Goal: Information Seeking & Learning: Check status

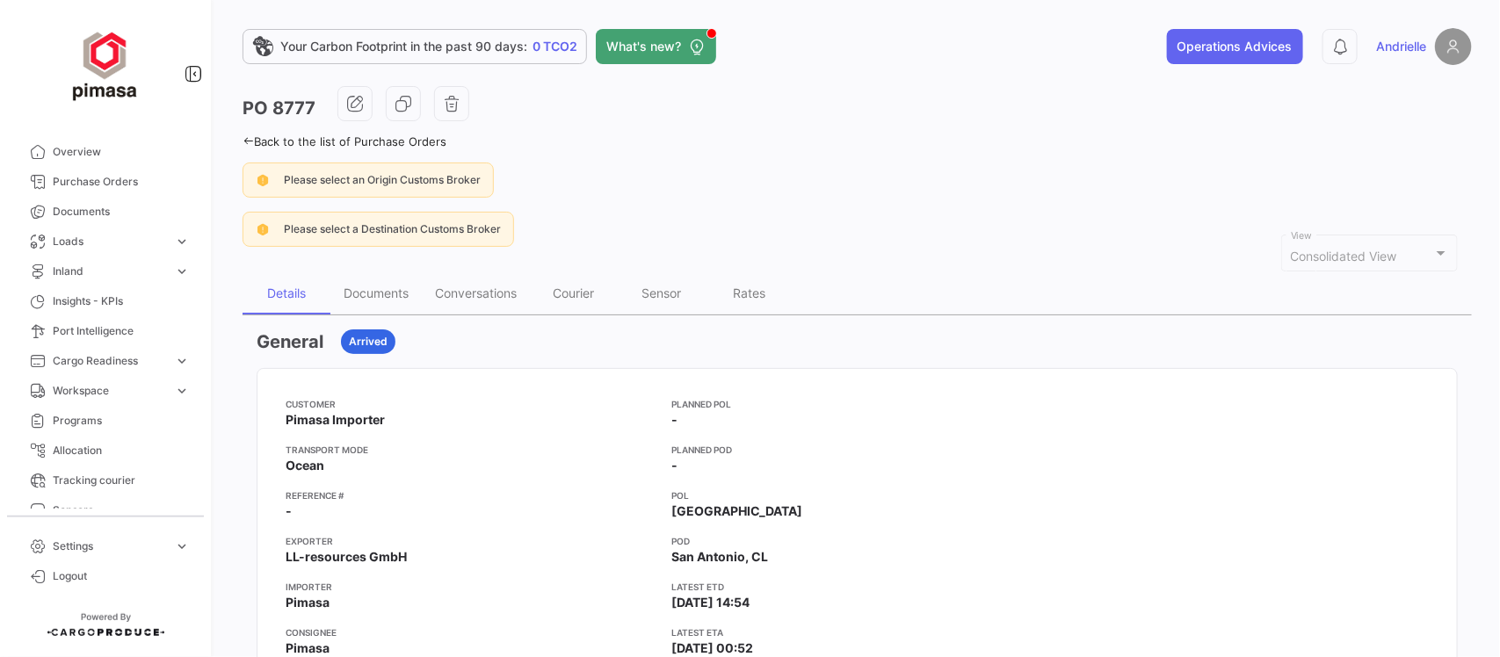
scroll to position [330, 0]
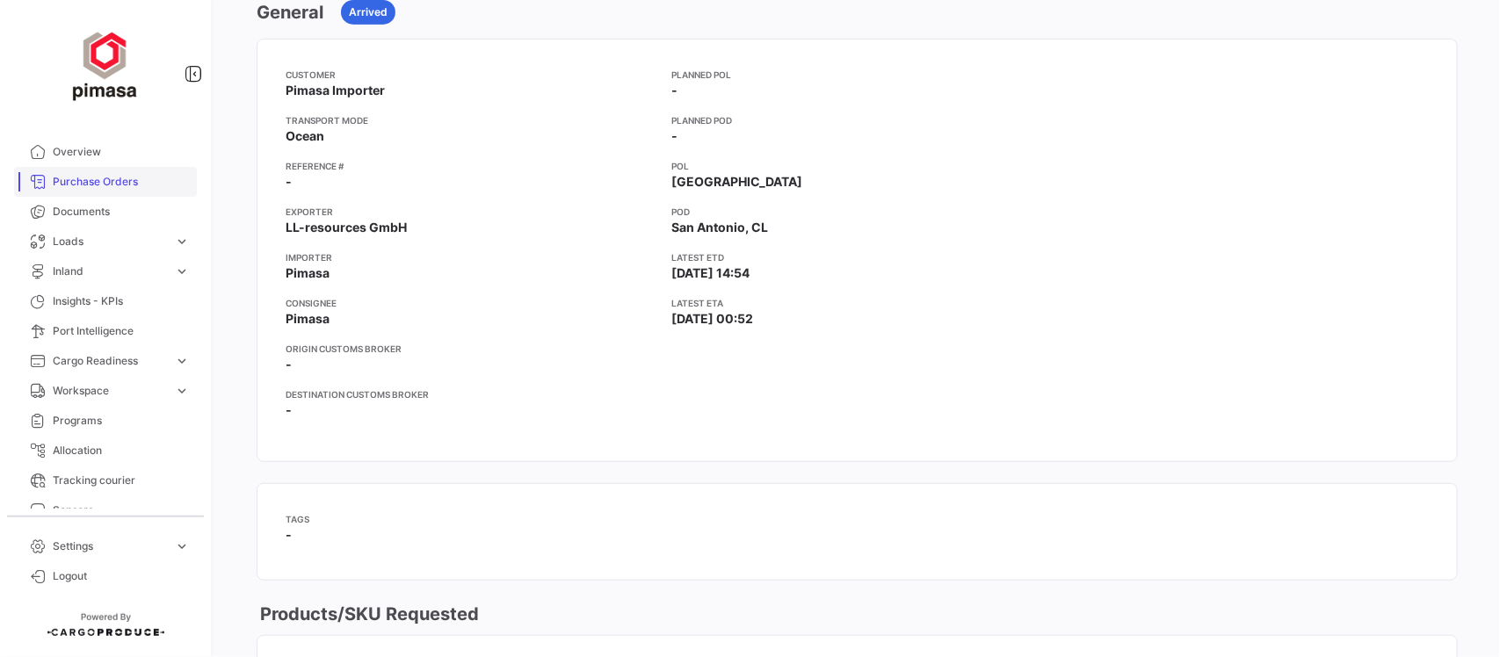
click at [91, 171] on link "Purchase Orders" at bounding box center [105, 182] width 183 height 30
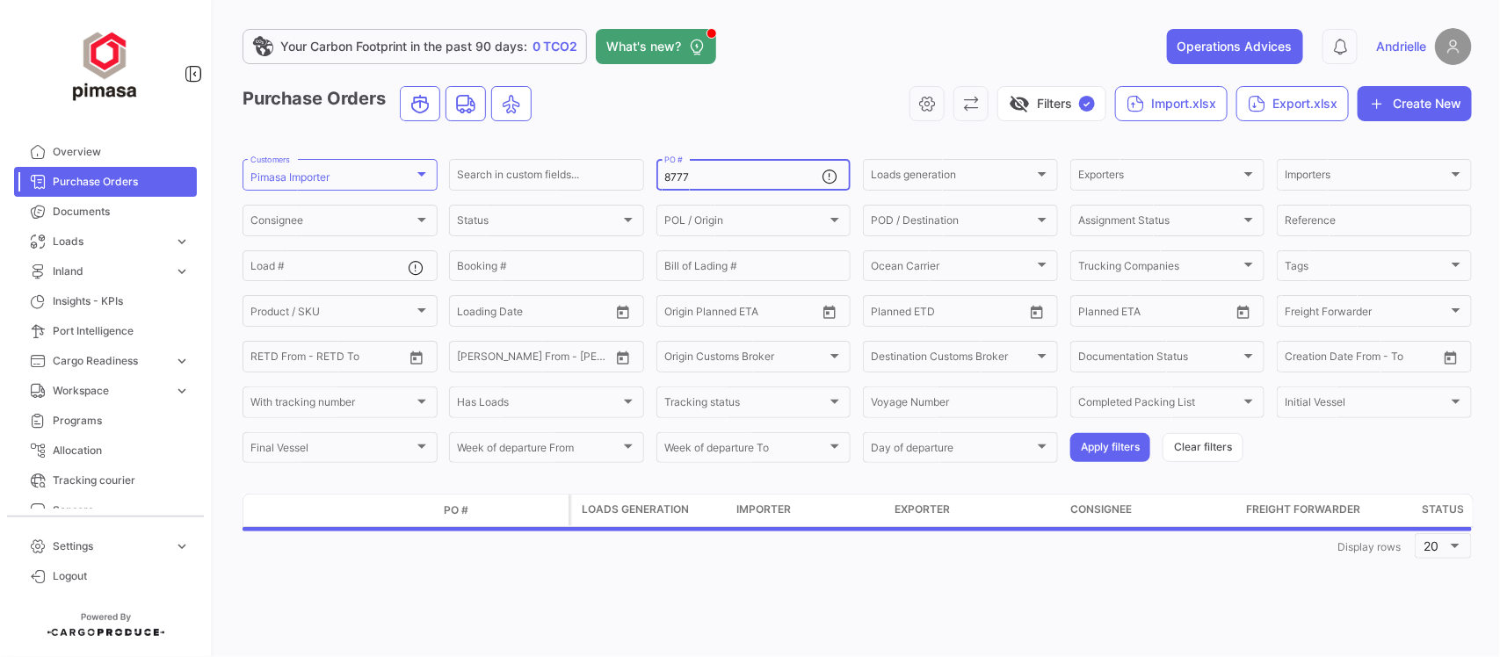
drag, startPoint x: 743, startPoint y: 180, endPoint x: 606, endPoint y: 200, distance: 137.6
click at [613, 198] on form "Pimasa Importer Customers Search in custom fields... 8777 PO # Loads generation…" at bounding box center [858, 310] width 1230 height 309
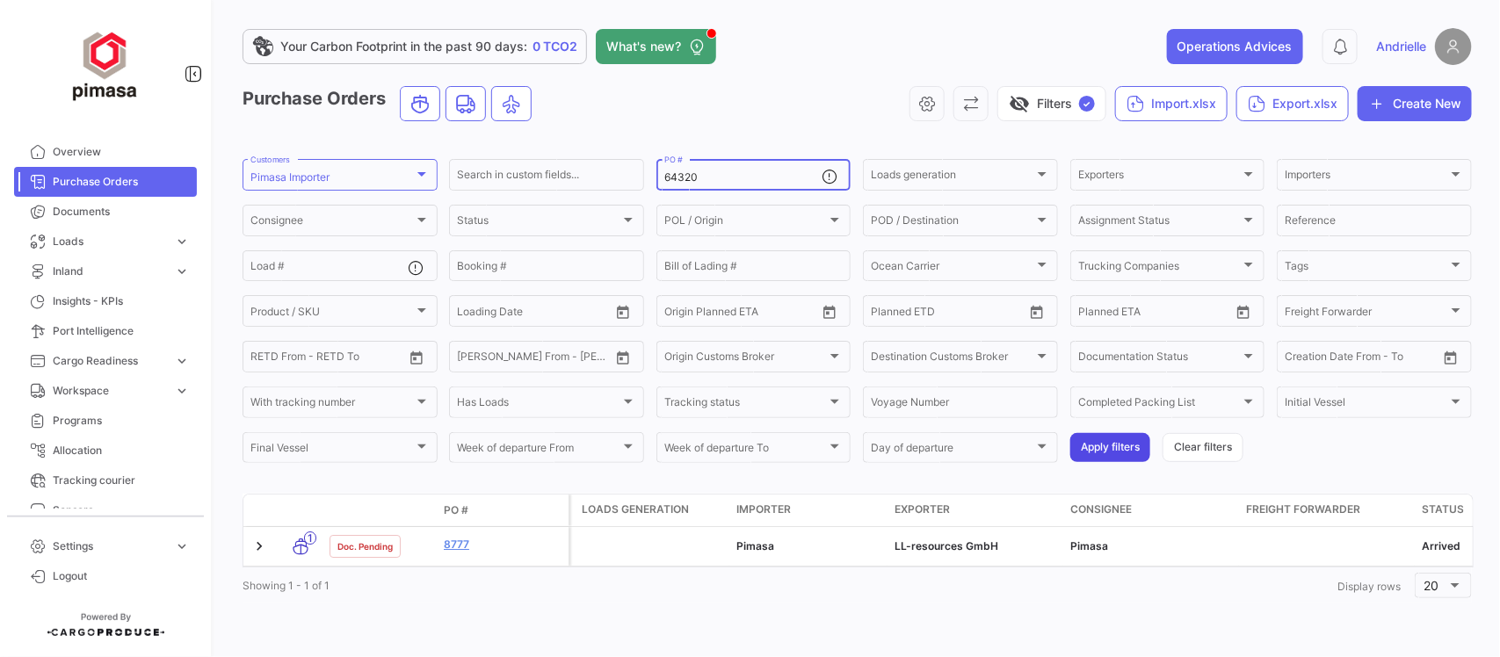
type input "64320"
click at [1118, 446] on button "Apply filters" at bounding box center [1110, 447] width 80 height 29
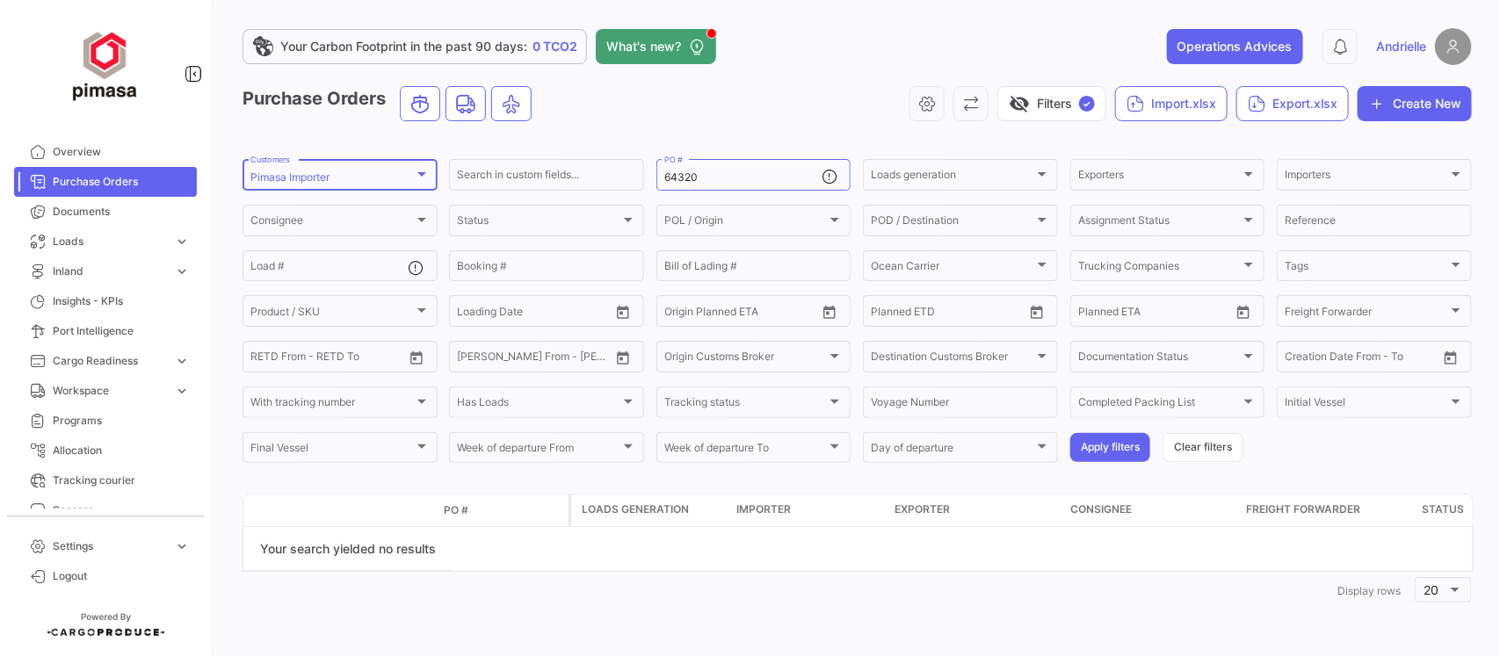
click at [366, 186] on div "Pimasa Importer Customers" at bounding box center [339, 173] width 179 height 34
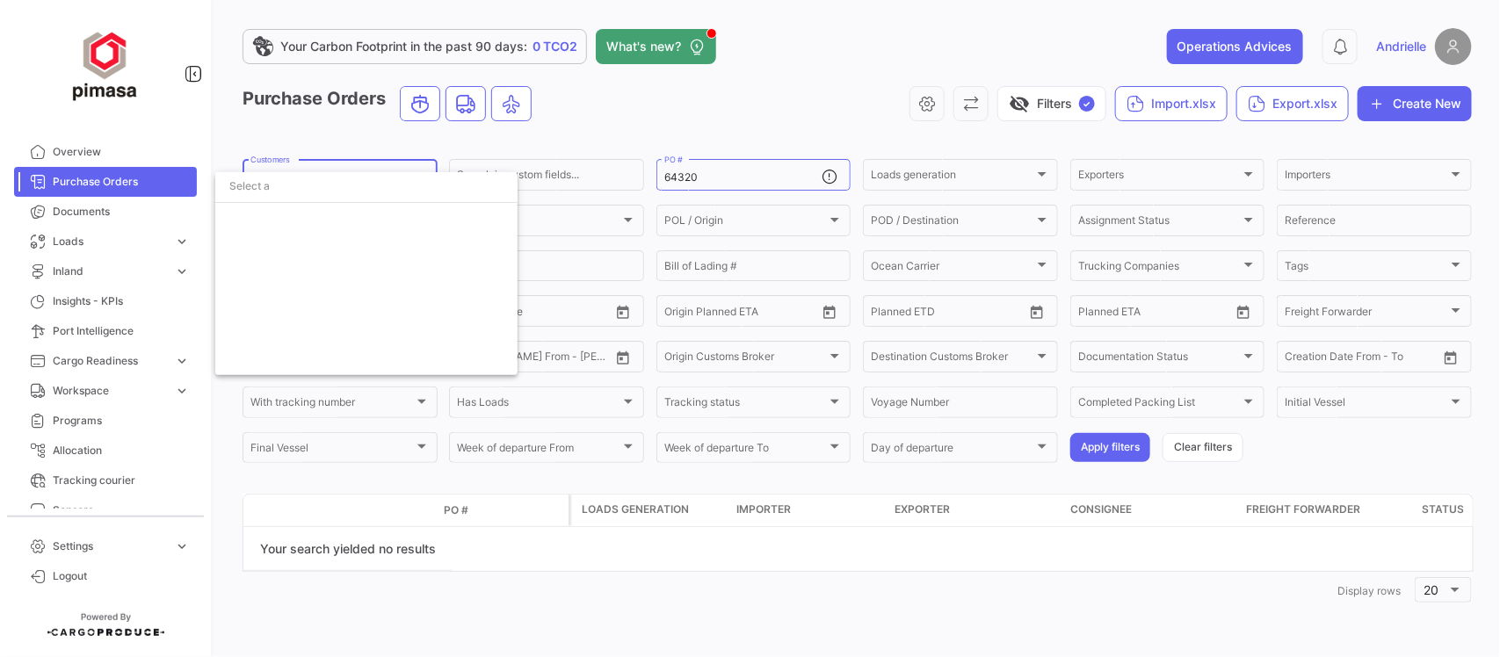
scroll to position [5793, 0]
click at [317, 215] on span "Pimasa Importer" at bounding box center [291, 221] width 83 height 13
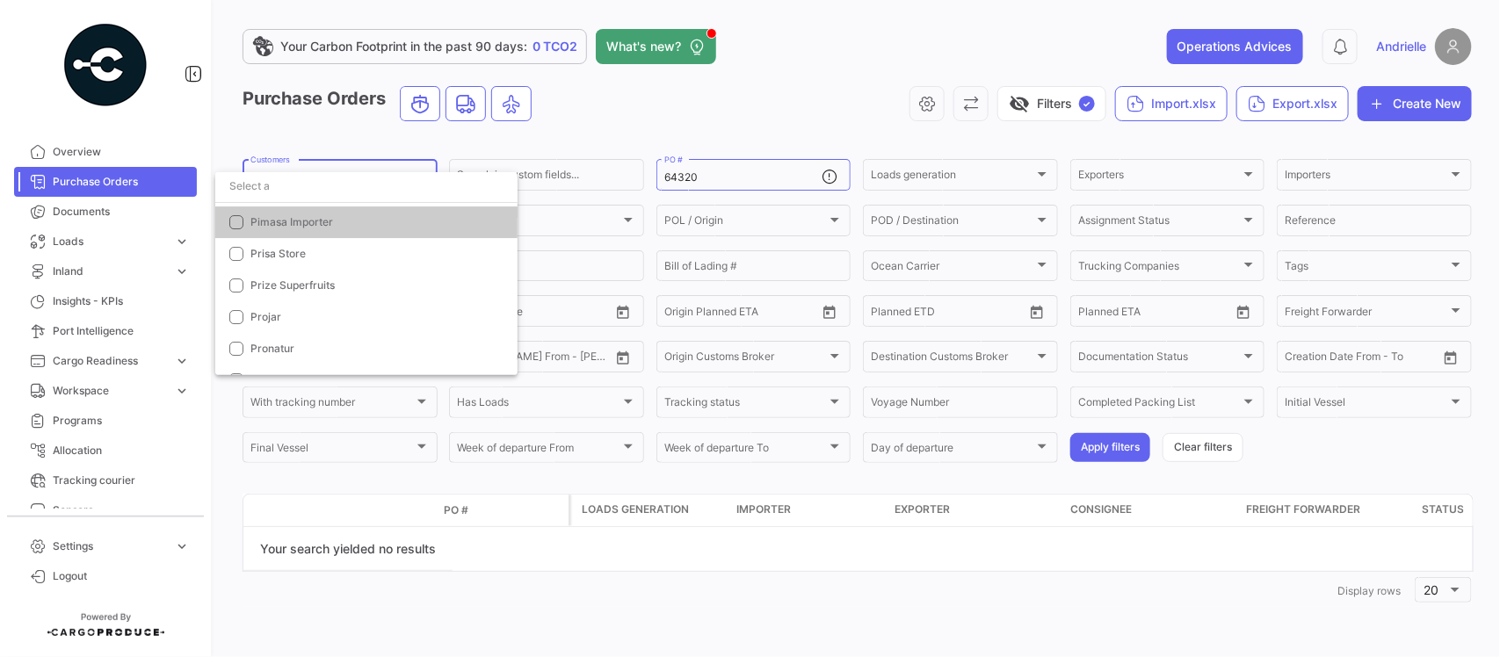
click at [310, 187] on input "dropdown search" at bounding box center [366, 186] width 302 height 32
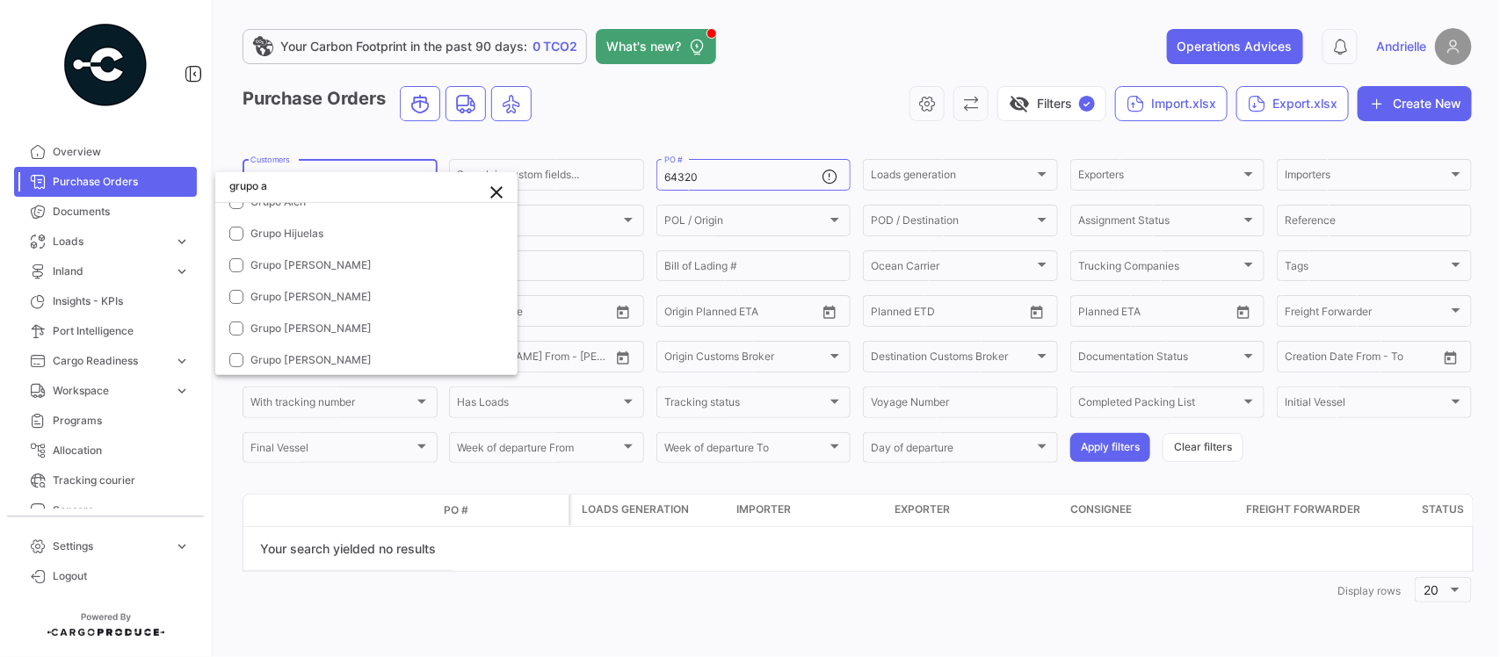
scroll to position [0, 0]
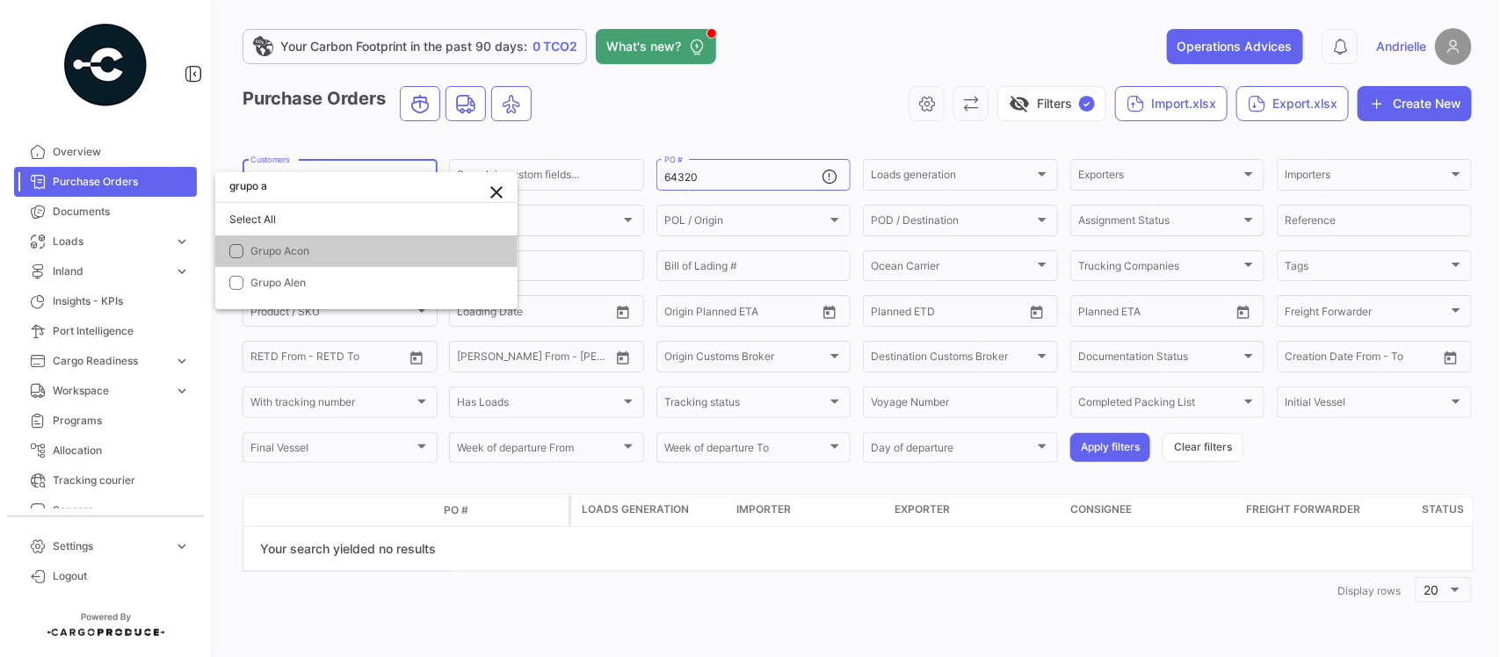
type input "grupo a"
click at [332, 240] on mat-option "Grupo Acon" at bounding box center [366, 252] width 302 height 32
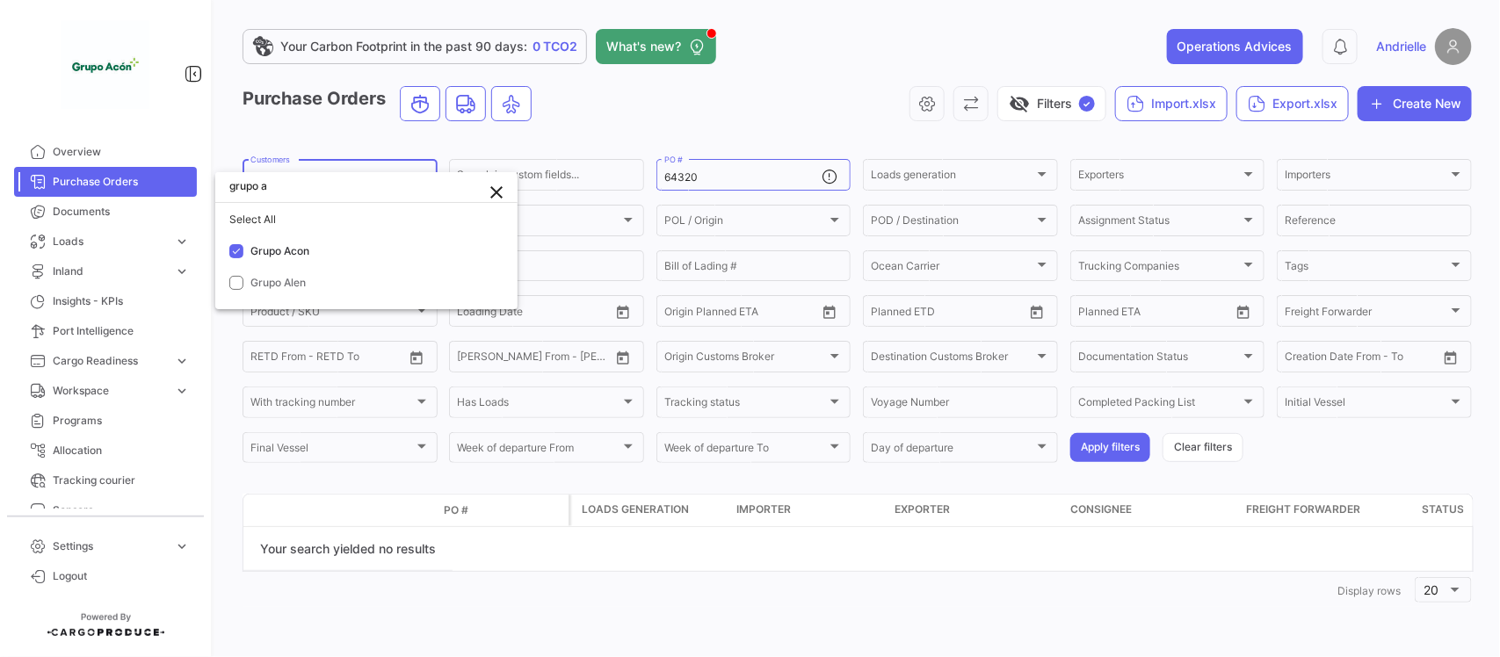
click at [577, 119] on div at bounding box center [750, 328] width 1500 height 657
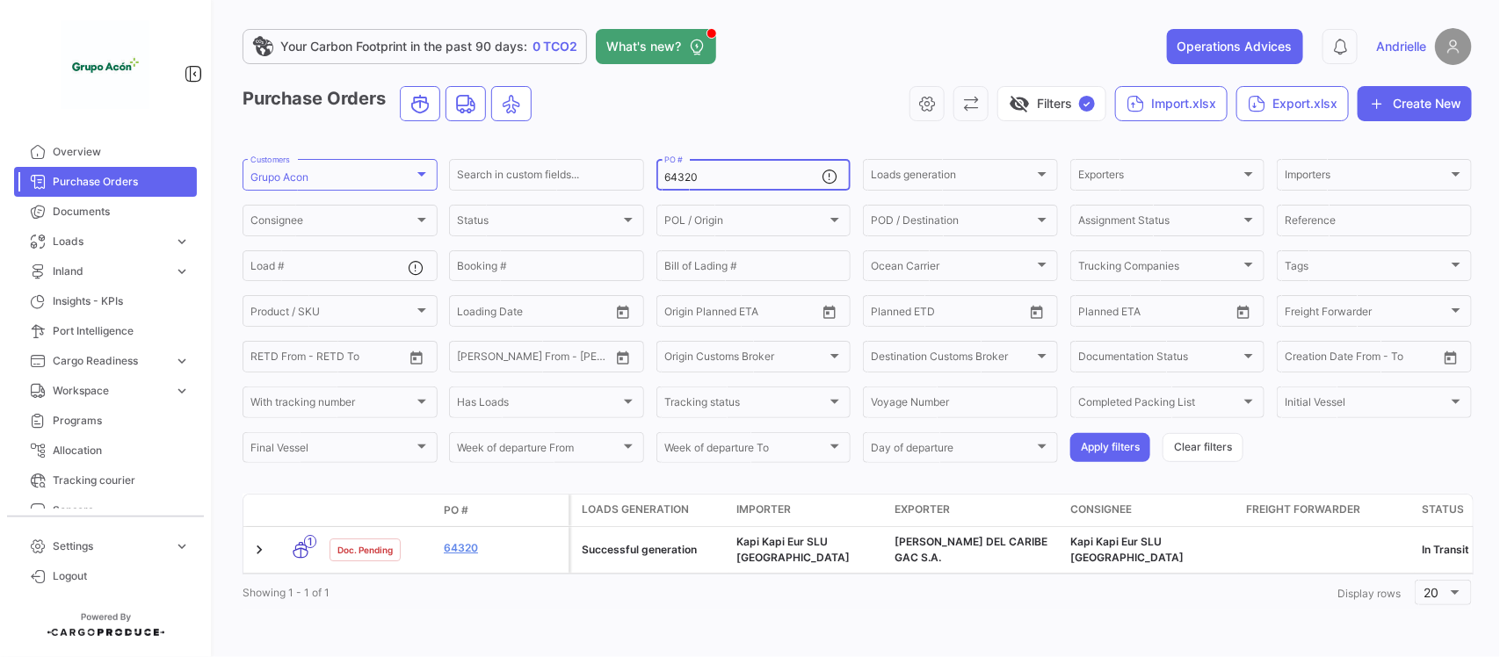
click at [701, 174] on input "64320" at bounding box center [743, 177] width 158 height 12
click at [1114, 448] on button "Apply filters" at bounding box center [1110, 447] width 80 height 29
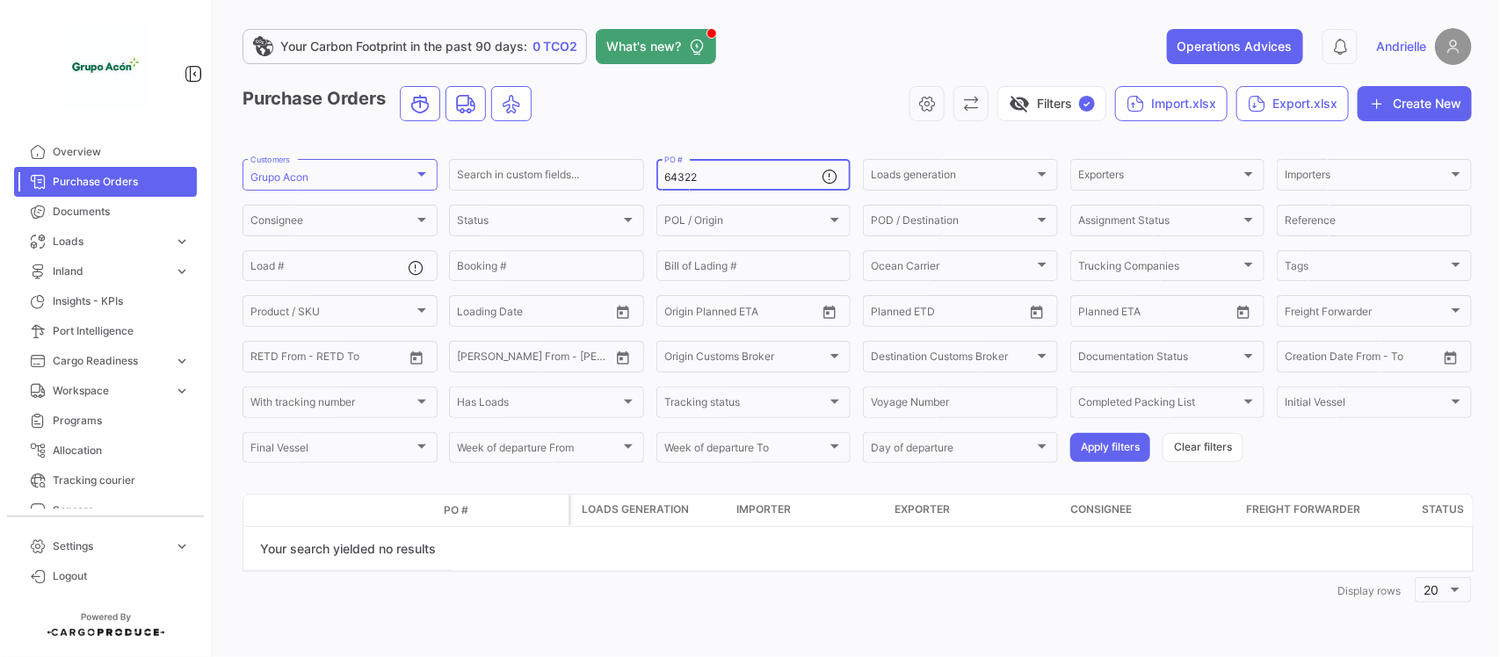
click at [705, 181] on input "64322" at bounding box center [743, 177] width 158 height 12
click at [664, 181] on input "64322" at bounding box center [743, 177] width 158 height 12
click at [708, 173] on input "64322" at bounding box center [743, 177] width 158 height 12
click at [1100, 450] on button "Apply filters" at bounding box center [1110, 447] width 80 height 29
click at [533, 225] on div "Status" at bounding box center [538, 223] width 163 height 12
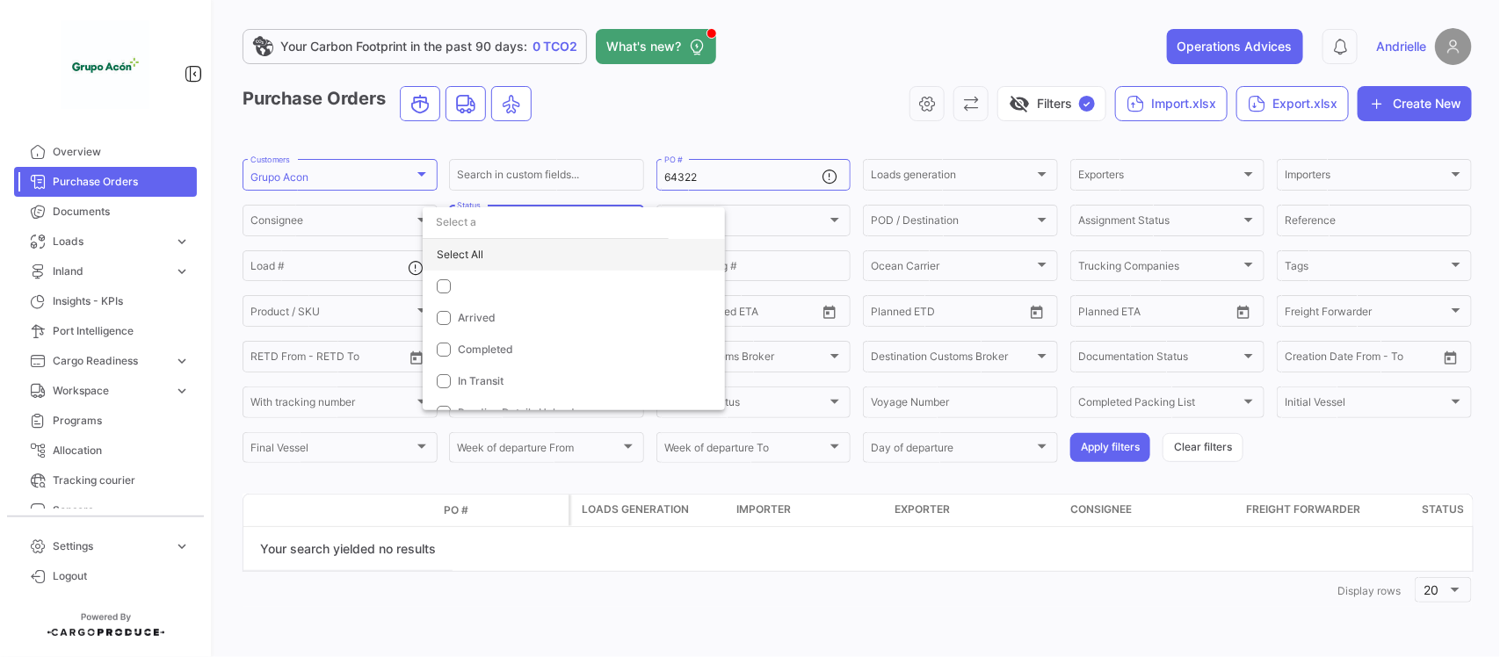
click at [486, 261] on div "Select All" at bounding box center [574, 255] width 302 height 32
drag, startPoint x: 1004, startPoint y: 618, endPoint x: 1095, endPoint y: 498, distance: 150.5
click at [1006, 613] on div at bounding box center [750, 328] width 1500 height 657
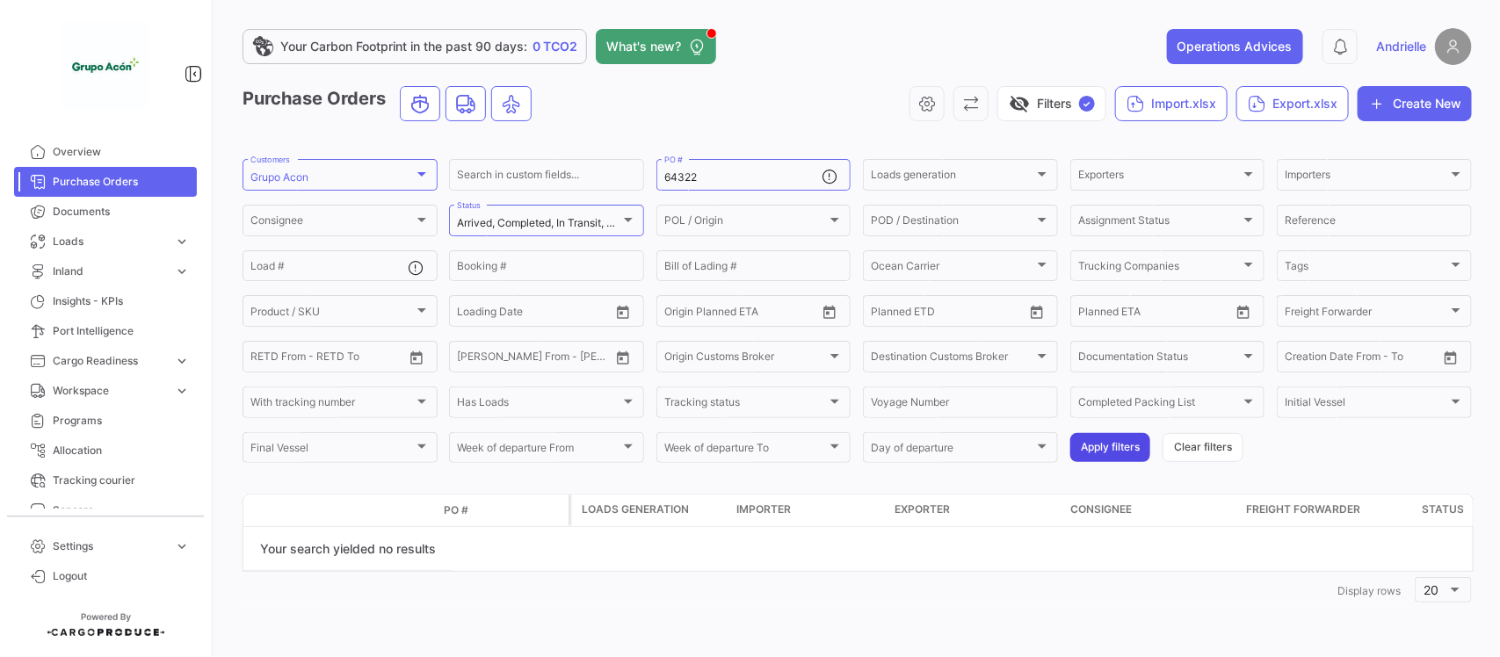
click at [1118, 451] on button "Apply filters" at bounding box center [1110, 447] width 80 height 29
click at [690, 177] on input "64322" at bounding box center [743, 177] width 158 height 12
click at [1100, 441] on button "Apply filters" at bounding box center [1110, 447] width 80 height 29
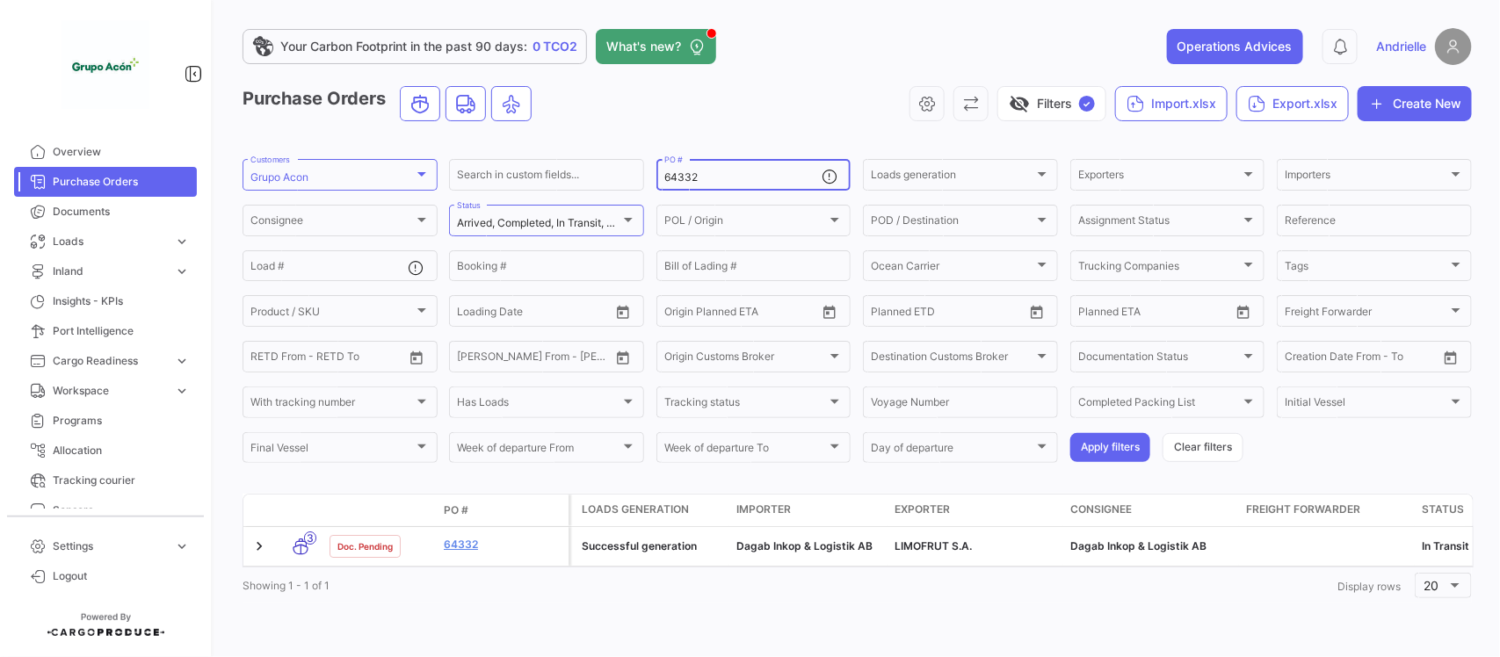
click at [721, 172] on input "64332" at bounding box center [743, 177] width 158 height 12
click at [1108, 464] on form "Grupo Acon Customers Search in custom fields... 64331 PO # Loads generation Loa…" at bounding box center [858, 310] width 1230 height 309
click at [1095, 453] on button "Apply filters" at bounding box center [1110, 447] width 80 height 29
click at [712, 181] on input "64331" at bounding box center [743, 177] width 158 height 12
click at [1091, 444] on button "Apply filters" at bounding box center [1110, 447] width 80 height 29
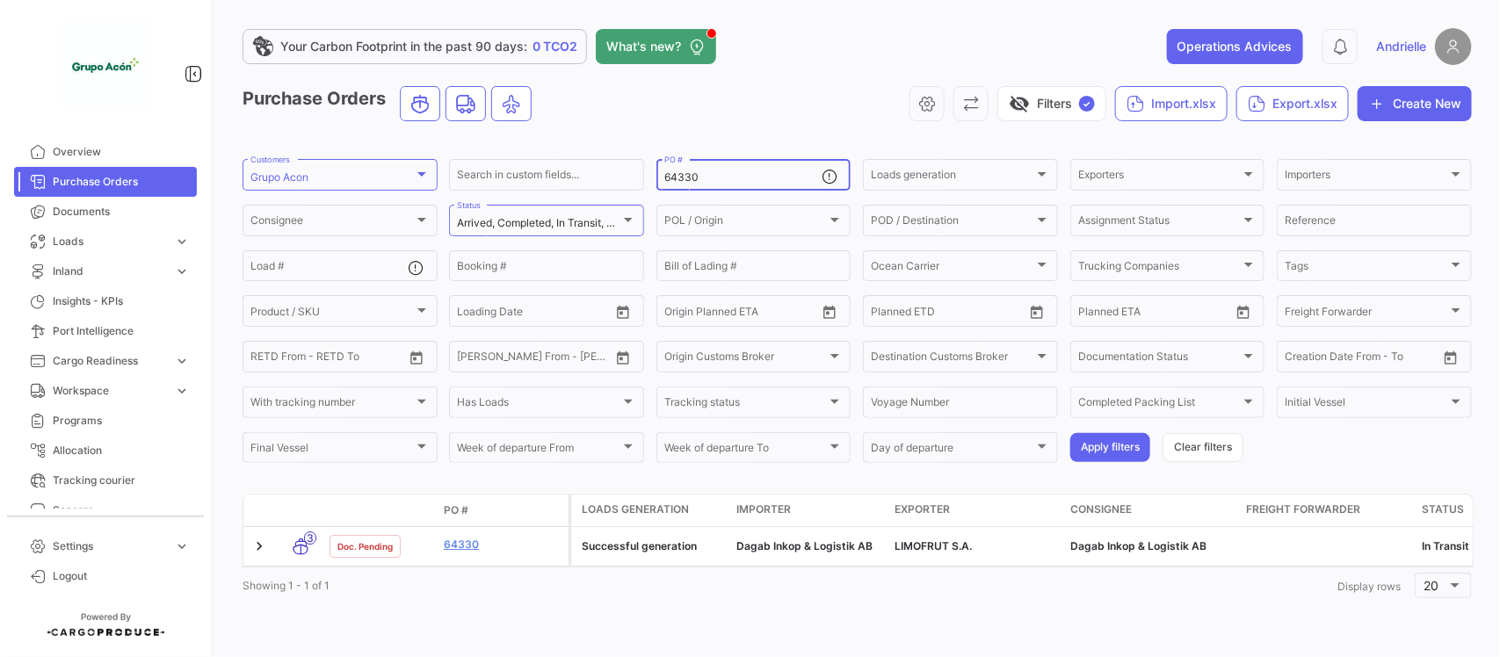
click at [705, 178] on input "64330" at bounding box center [743, 177] width 158 height 12
type input "64322"
click at [1125, 438] on button "Apply filters" at bounding box center [1110, 447] width 80 height 29
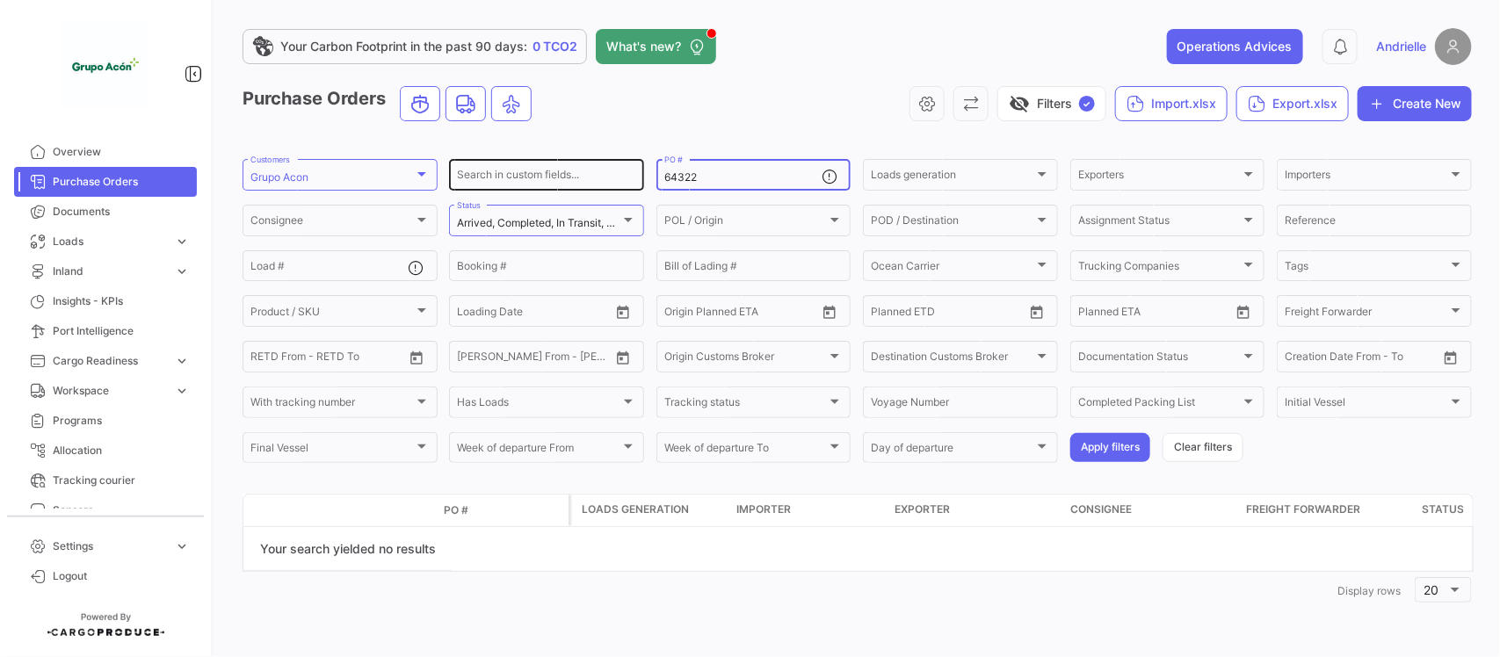
drag, startPoint x: 715, startPoint y: 174, endPoint x: 631, endPoint y: 170, distance: 83.6
click at [0, 0] on div "Search in custom fields... 64322 PO # Loads generation Loads generation Exporte…" at bounding box center [0, 0] width 0 height 0
click at [761, 169] on div "64322 PO #" at bounding box center [743, 173] width 158 height 34
click at [705, 178] on input "64322" at bounding box center [743, 177] width 158 height 12
click at [665, 178] on input "64322" at bounding box center [743, 177] width 158 height 12
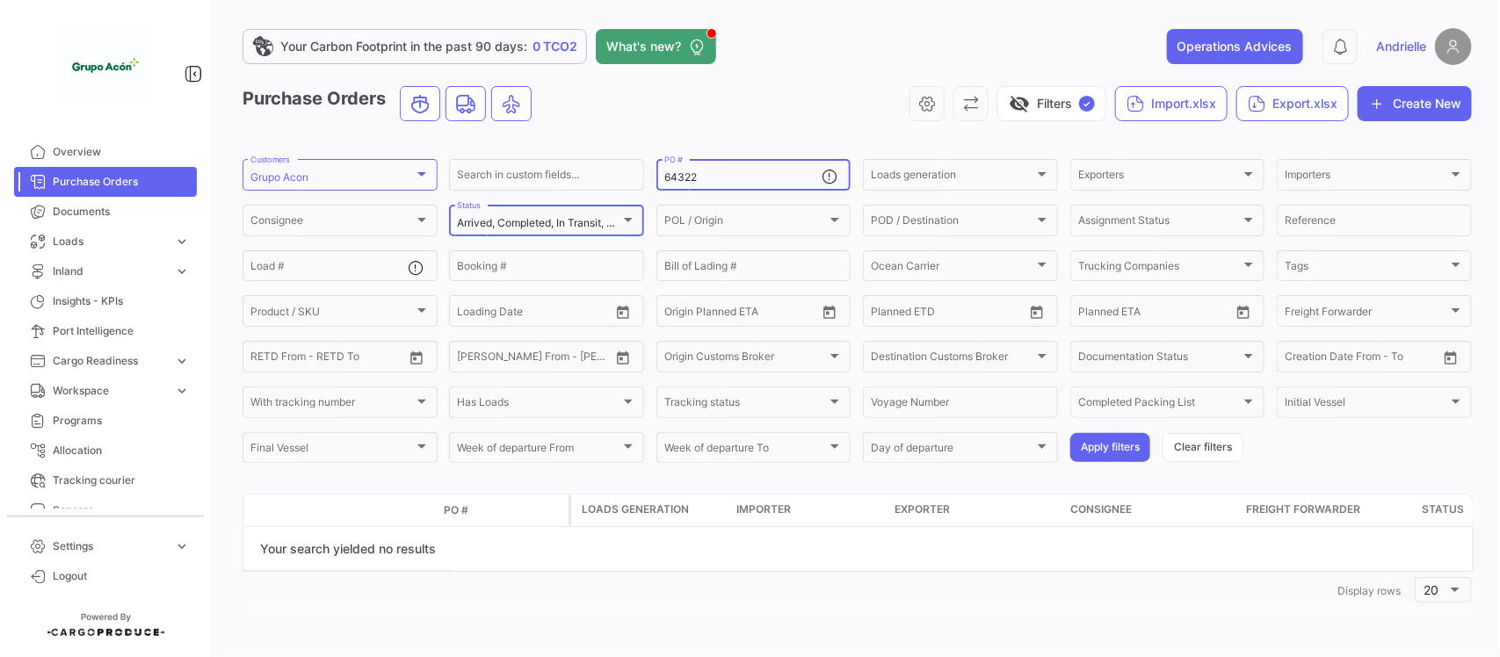
click at [628, 224] on div at bounding box center [628, 220] width 16 height 14
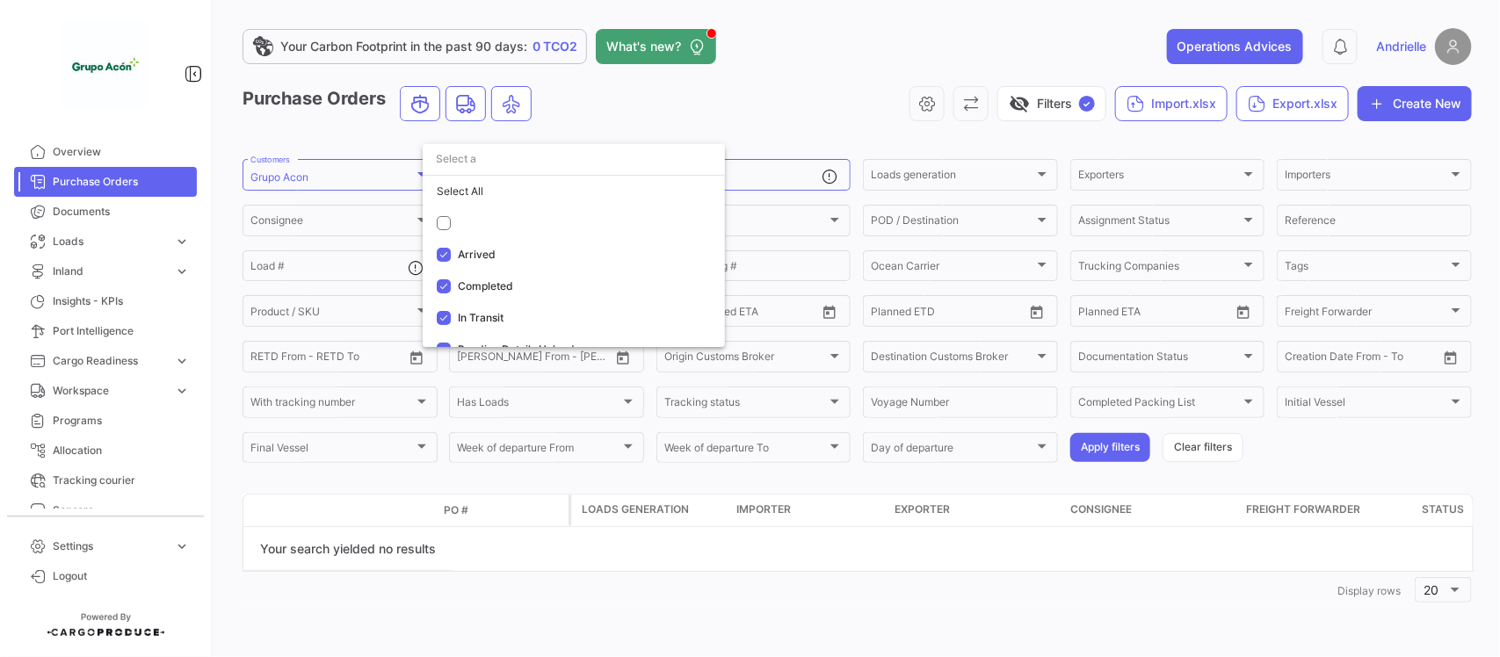
click at [850, 84] on div at bounding box center [750, 328] width 1500 height 657
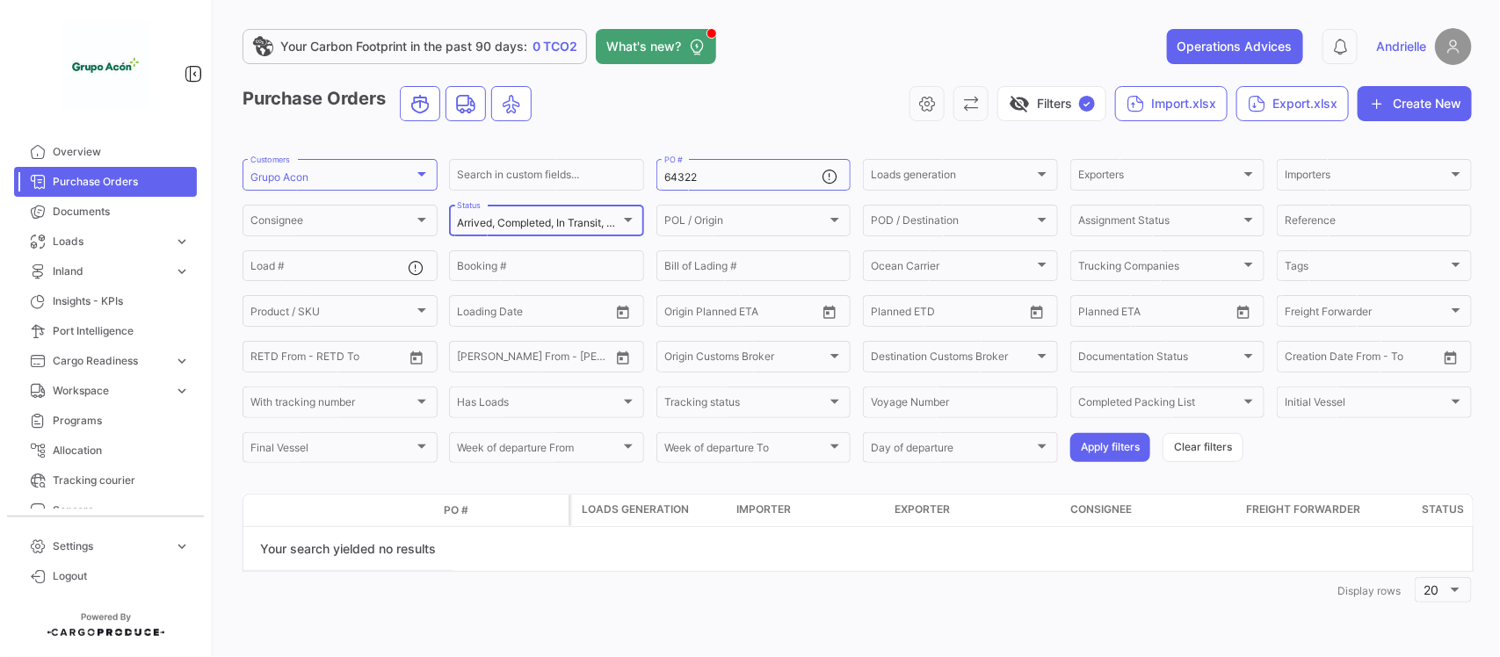
click at [585, 215] on div "Arrived, Completed, In Transit, Pending Details Upload Status" at bounding box center [546, 219] width 179 height 34
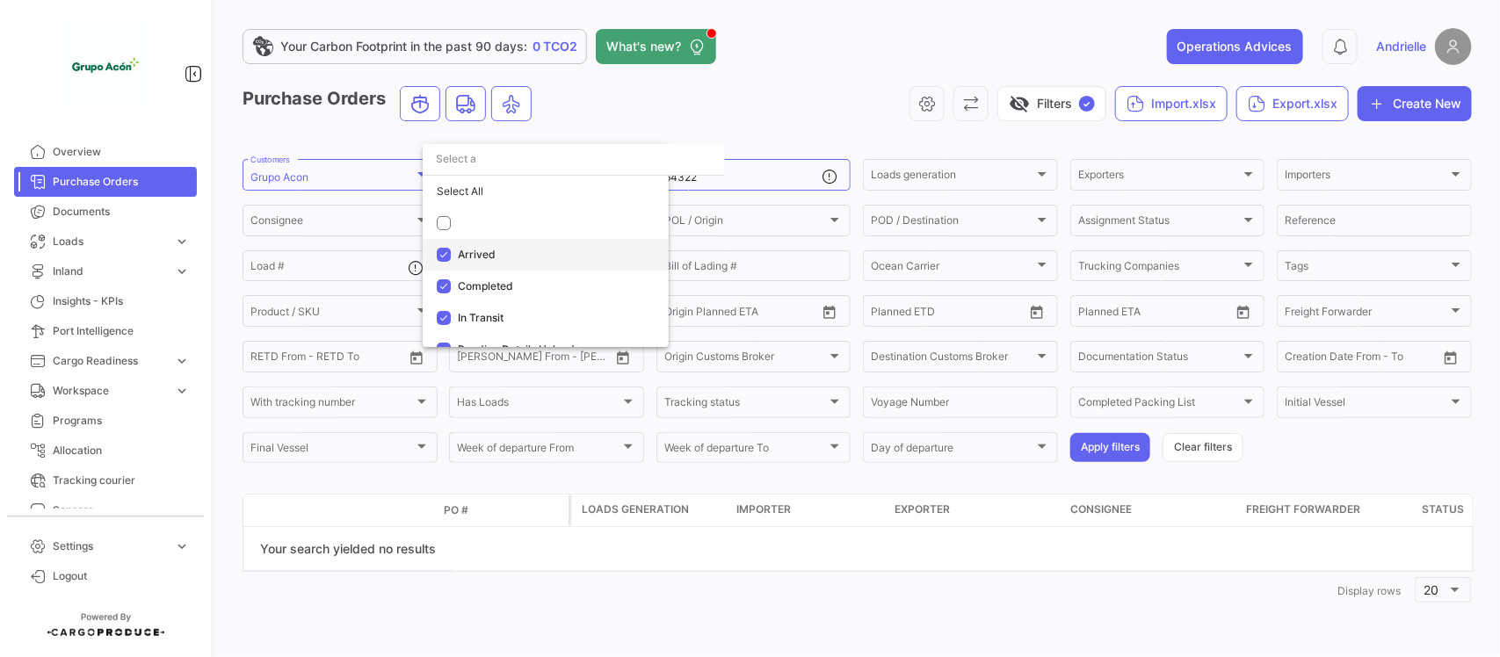
scroll to position [18, 0]
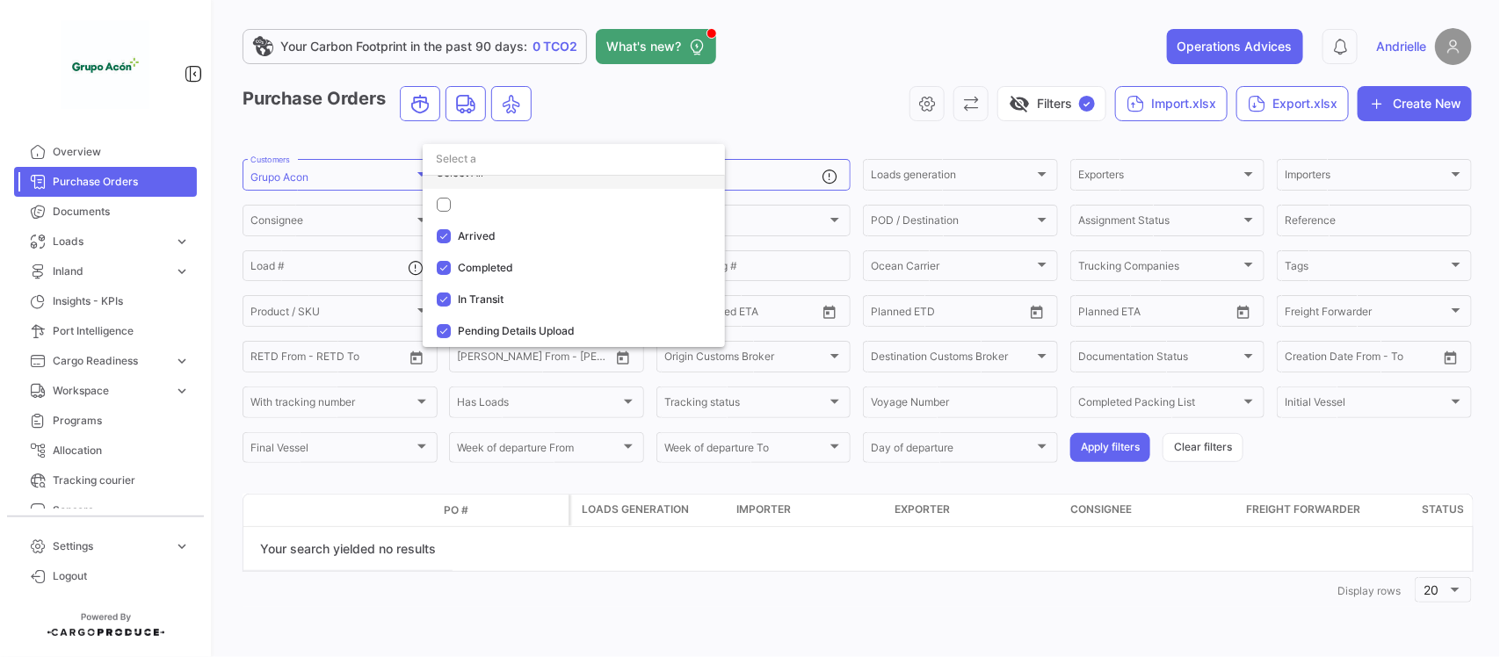
click at [473, 180] on div "Select All" at bounding box center [574, 173] width 302 height 32
click at [438, 200] on mat-pseudo-checkbox at bounding box center [444, 205] width 14 height 14
click at [442, 207] on mat-pseudo-checkbox at bounding box center [444, 205] width 14 height 14
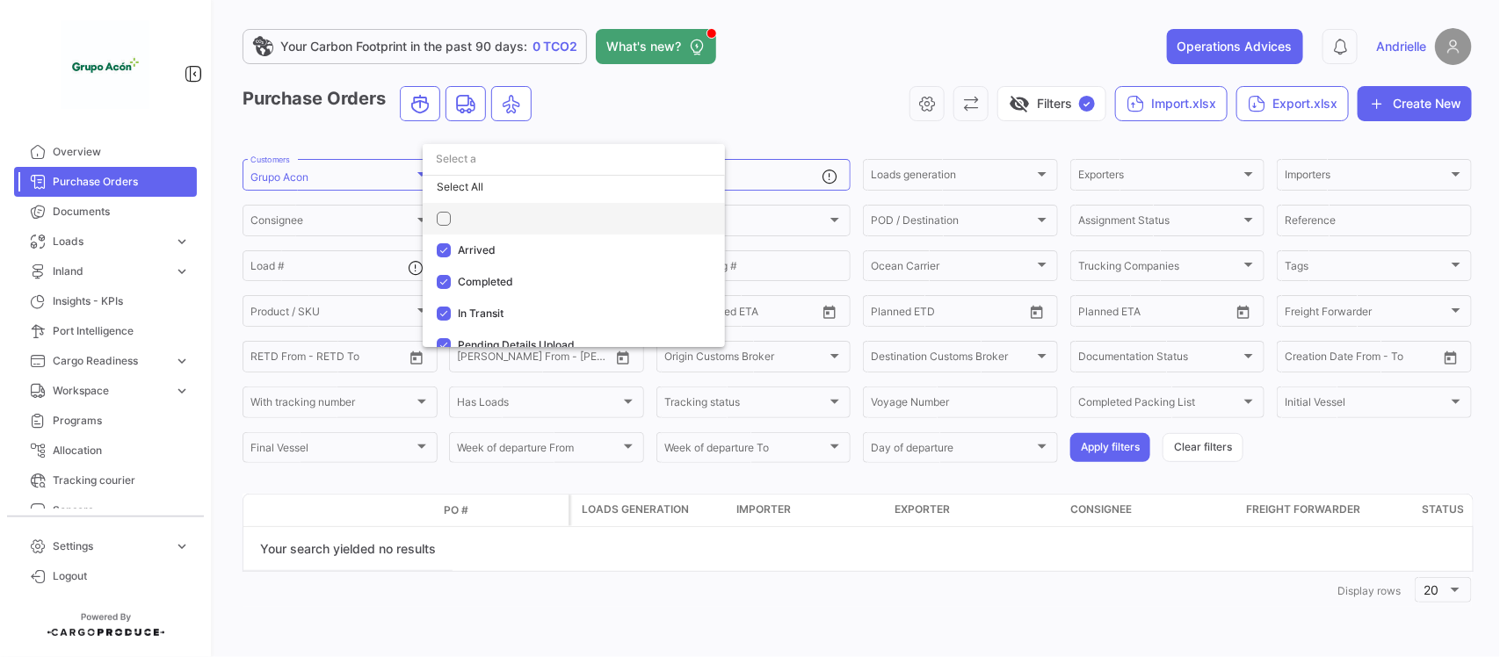
scroll to position [0, 0]
click at [476, 202] on div "Select All" at bounding box center [574, 192] width 302 height 32
click at [480, 193] on div "Select All" at bounding box center [574, 192] width 302 height 32
click at [454, 193] on div "Select All" at bounding box center [574, 192] width 302 height 32
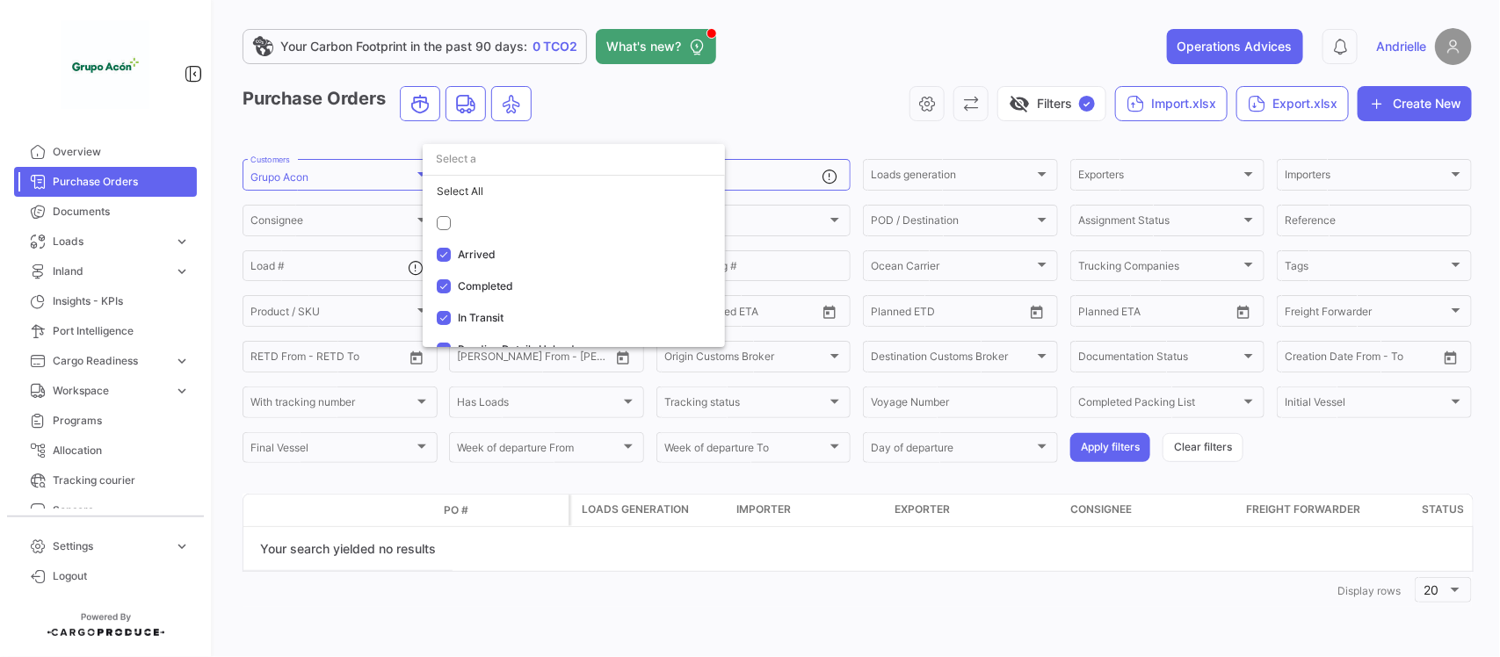
drag, startPoint x: 762, startPoint y: 90, endPoint x: 646, endPoint y: 173, distance: 142.9
click at [761, 91] on div at bounding box center [750, 328] width 1500 height 657
